Goal: Find specific page/section: Locate a particular part of the current website

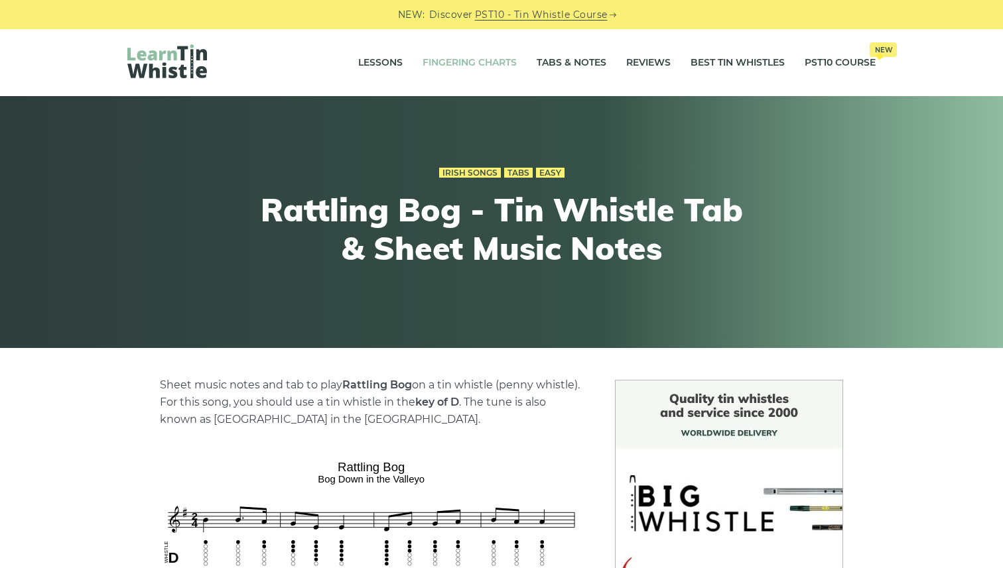
click at [469, 60] on link "Fingering Charts" at bounding box center [470, 62] width 94 height 33
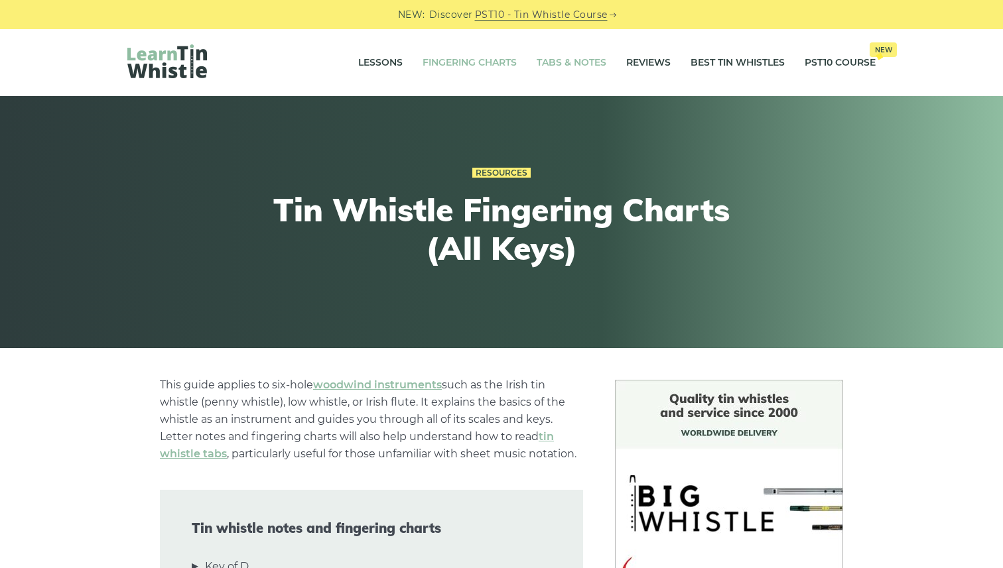
click at [580, 66] on link "Tabs & Notes" at bounding box center [572, 62] width 70 height 33
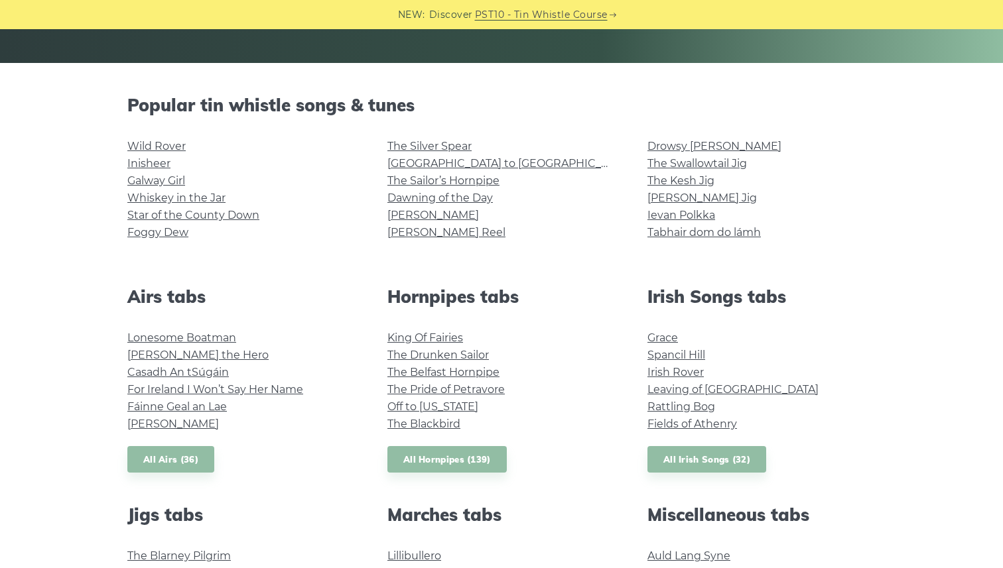
scroll to position [287, 0]
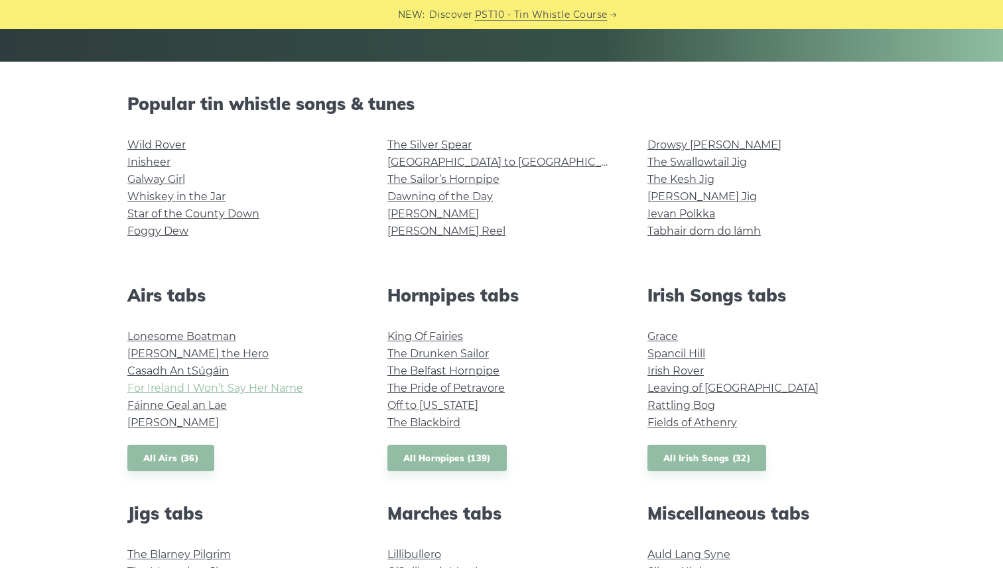
click at [265, 389] on link "For Ireland I Won’t Say Her Name" at bounding box center [215, 388] width 176 height 13
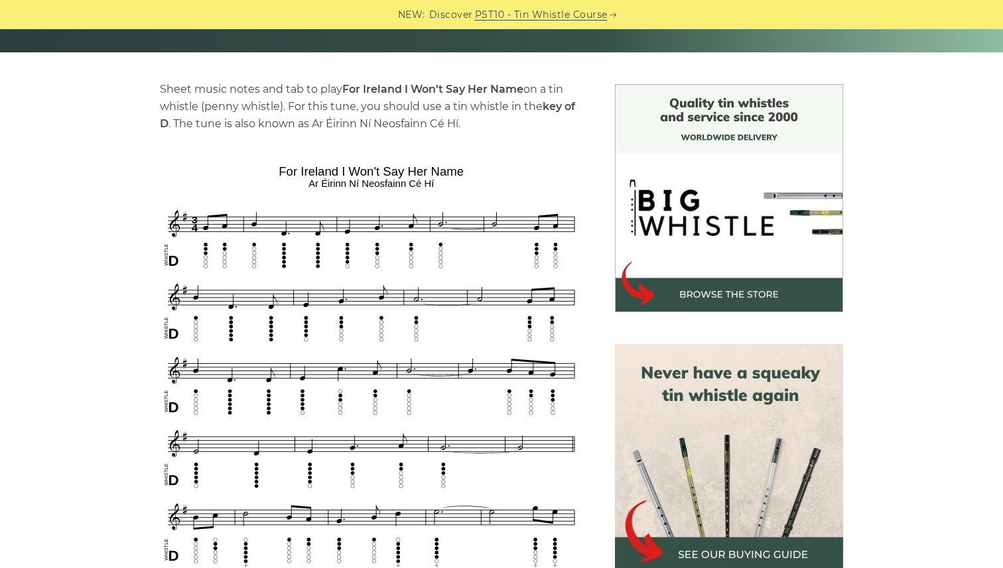
scroll to position [293, 0]
